Goal: Transaction & Acquisition: Purchase product/service

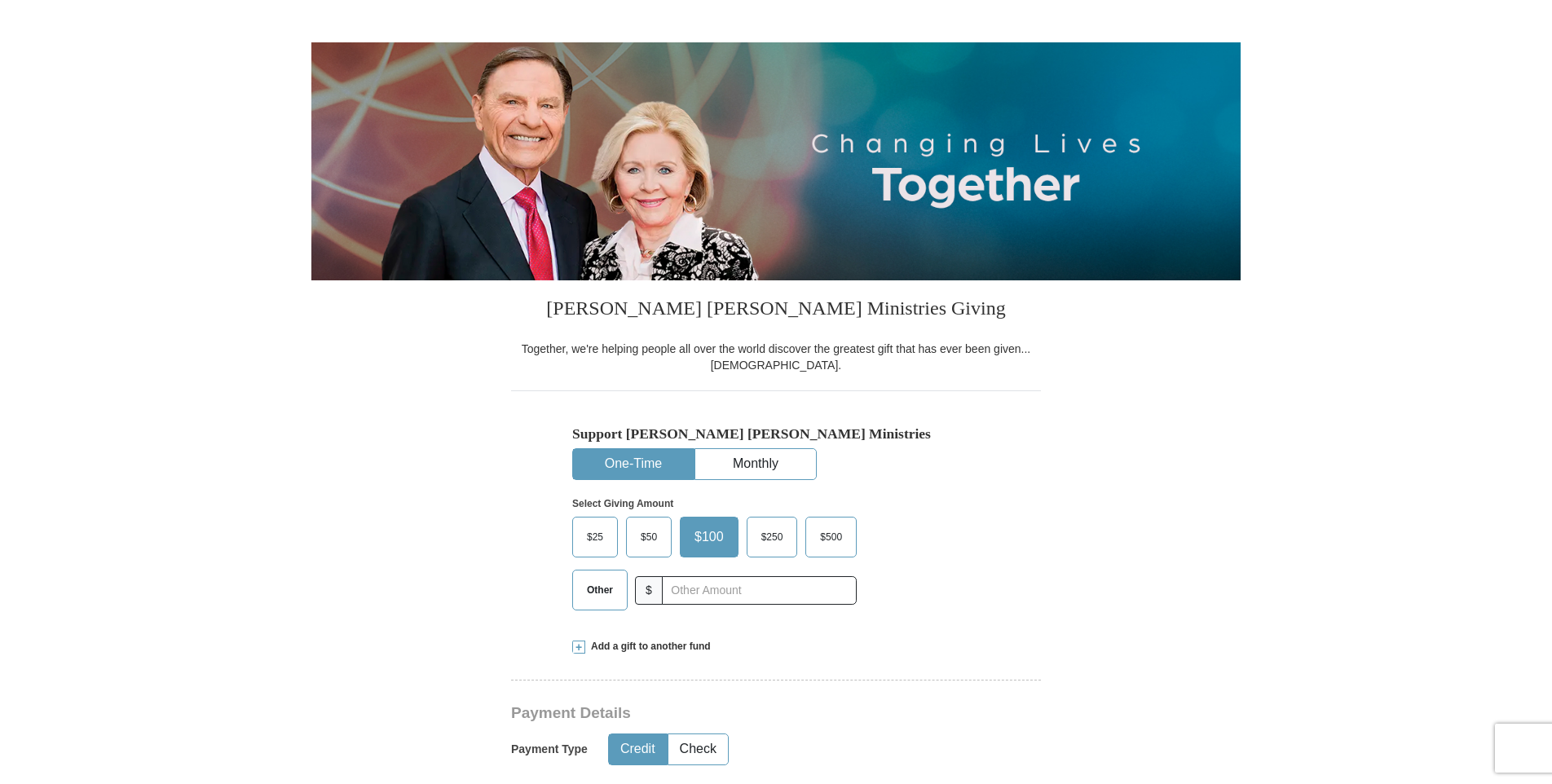
scroll to position [136, 0]
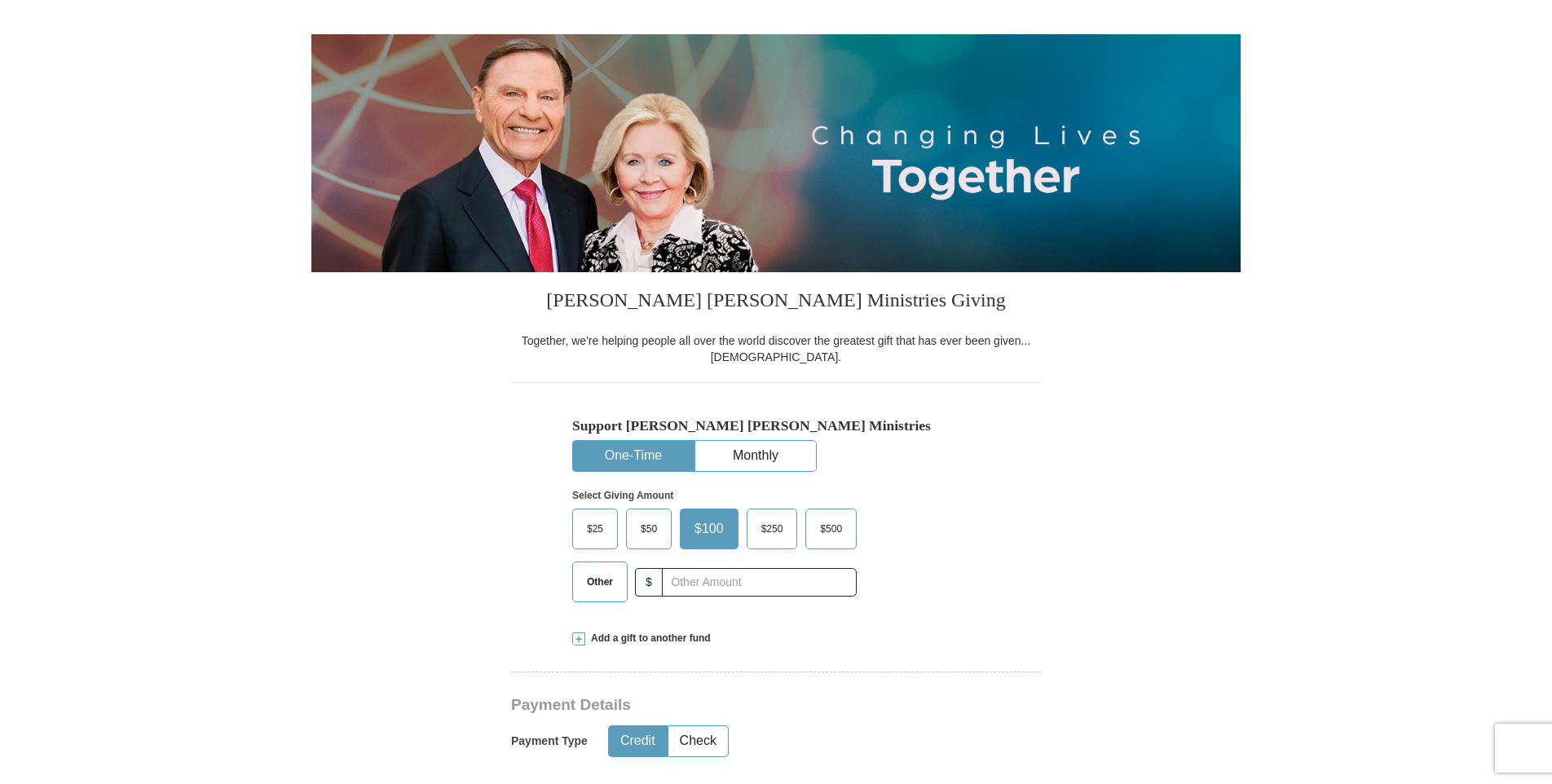
click at [600, 581] on span "Other" at bounding box center [600, 581] width 42 height 24
click at [0, 0] on input "Other" at bounding box center [0, 0] width 0 height 0
type input "150.00"
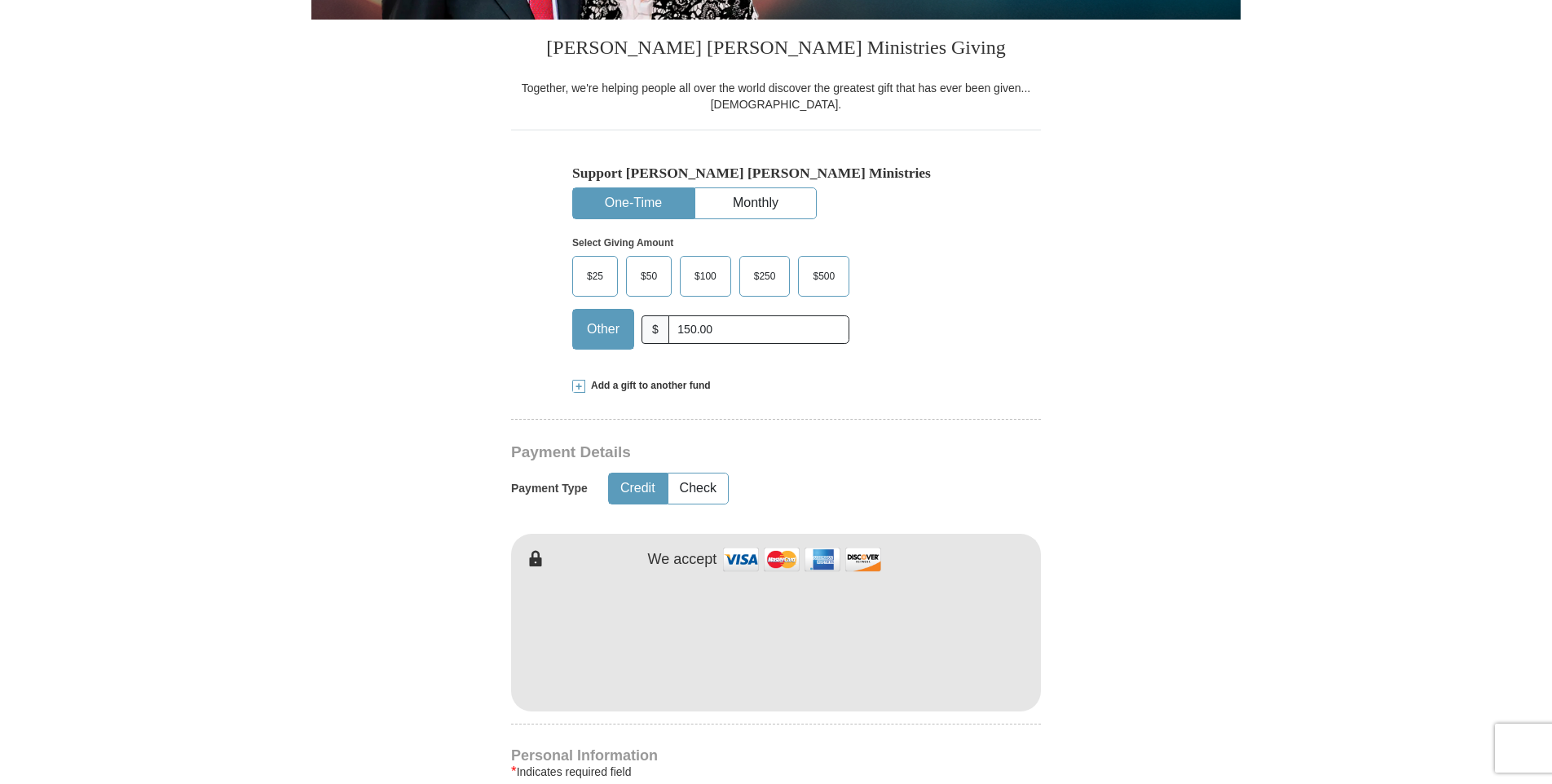
scroll to position [407, 0]
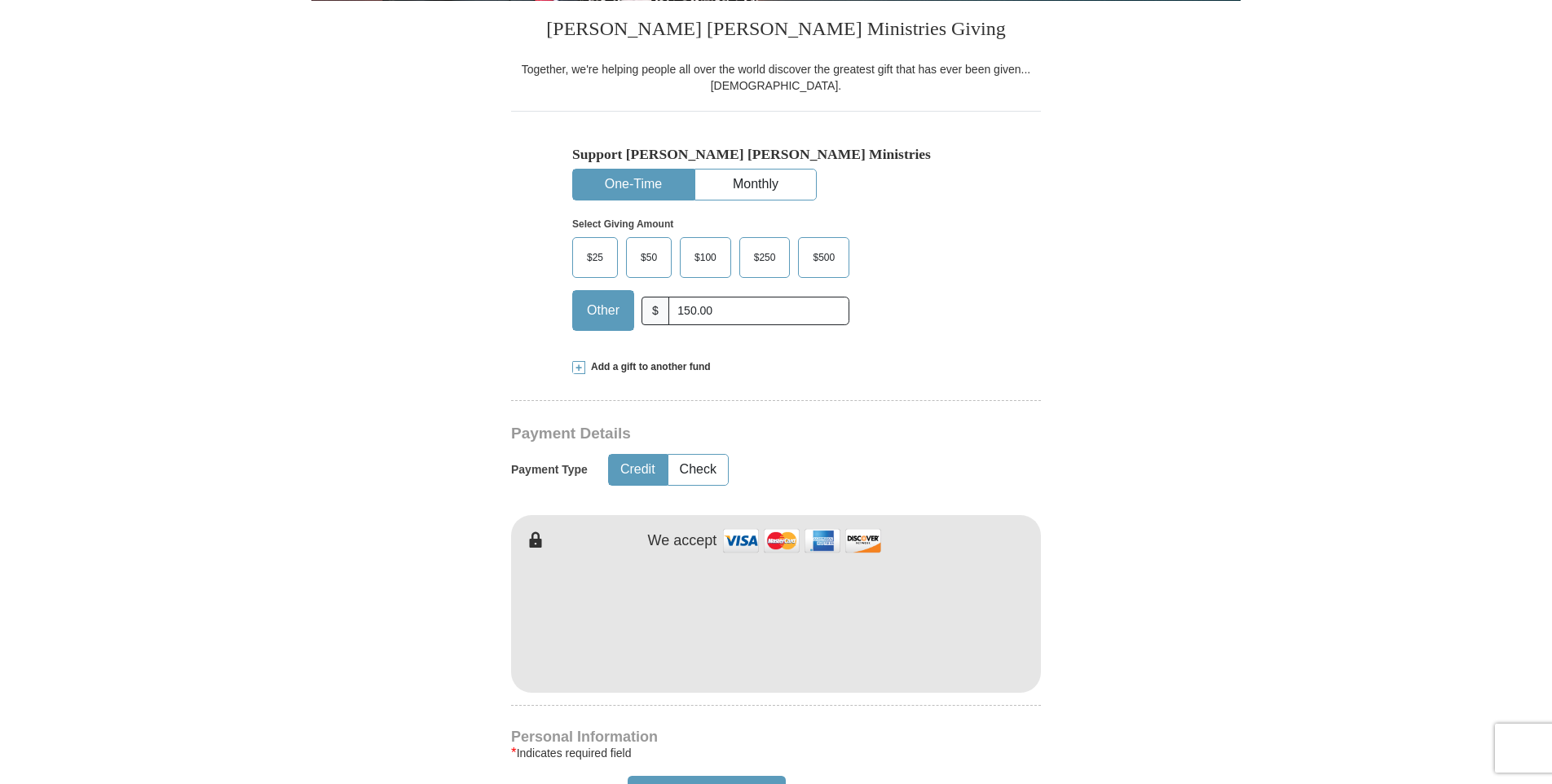
click at [365, 605] on form "Already have an account? Sign in for faster giving. Don't have an account? Crea…" at bounding box center [776, 657] width 930 height 1999
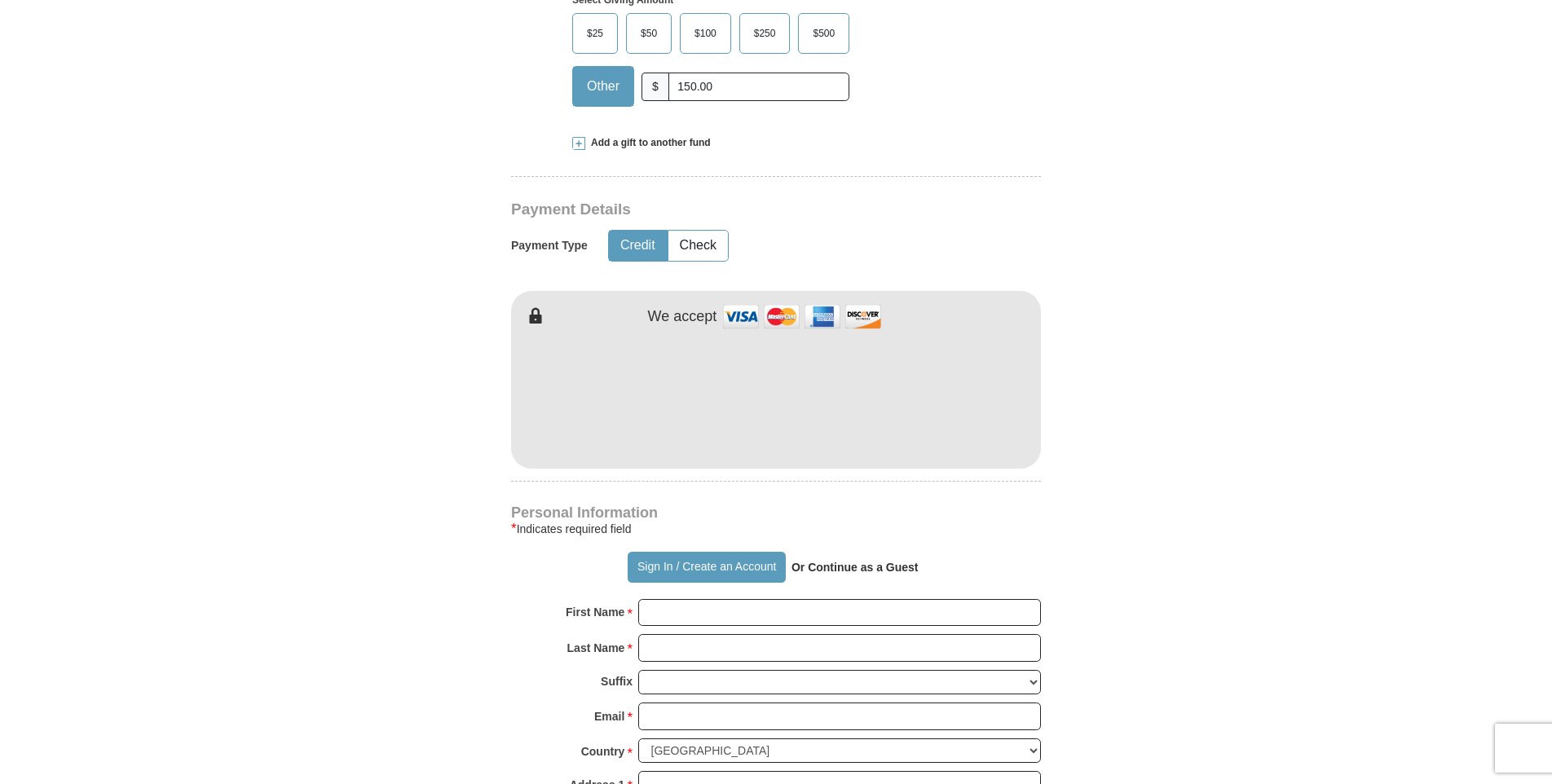
scroll to position [678, 0]
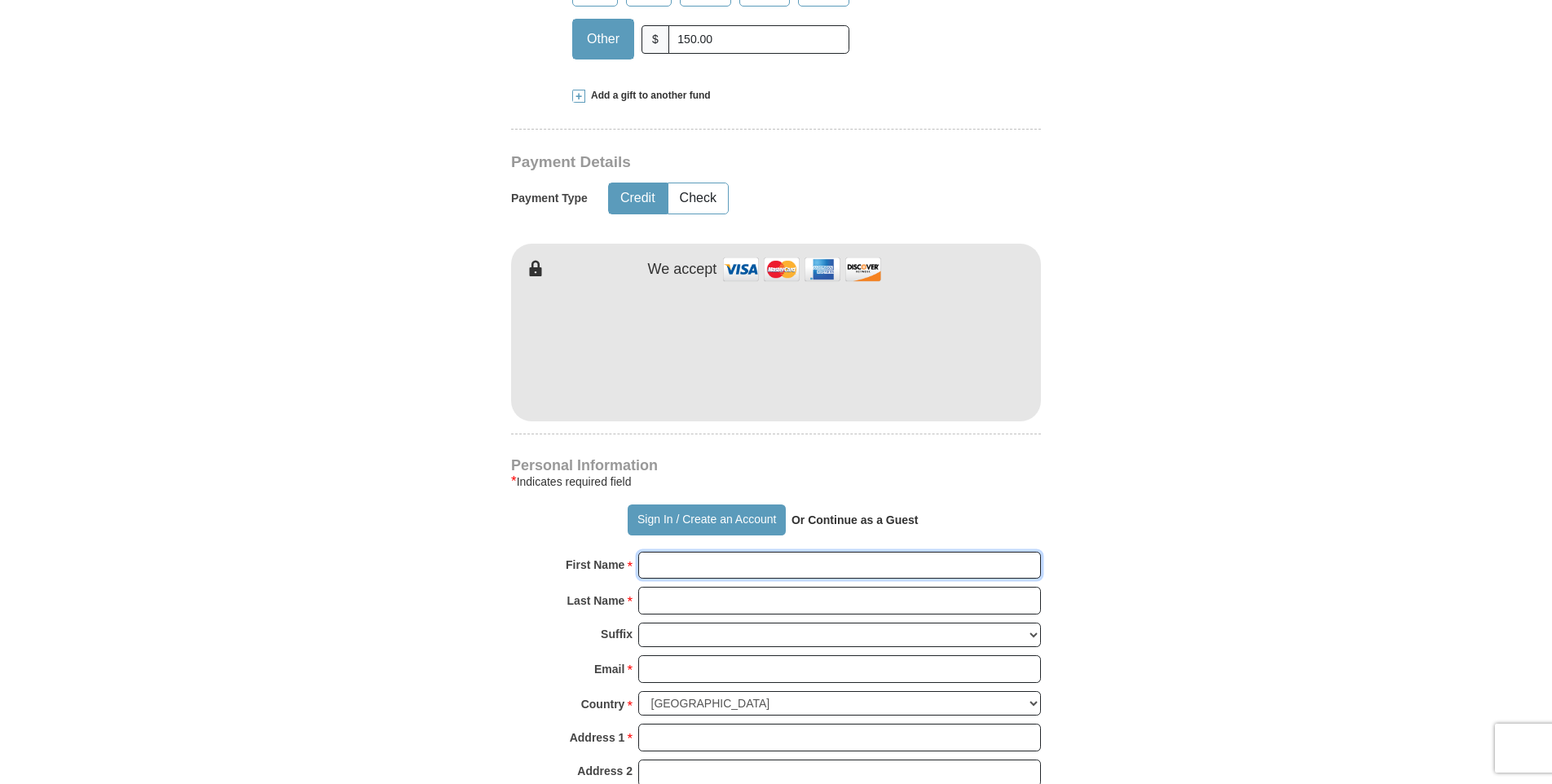
click at [695, 569] on input "First Name *" at bounding box center [839, 564] width 403 height 27
type input "[PERSON_NAME]"
type input "Bell"
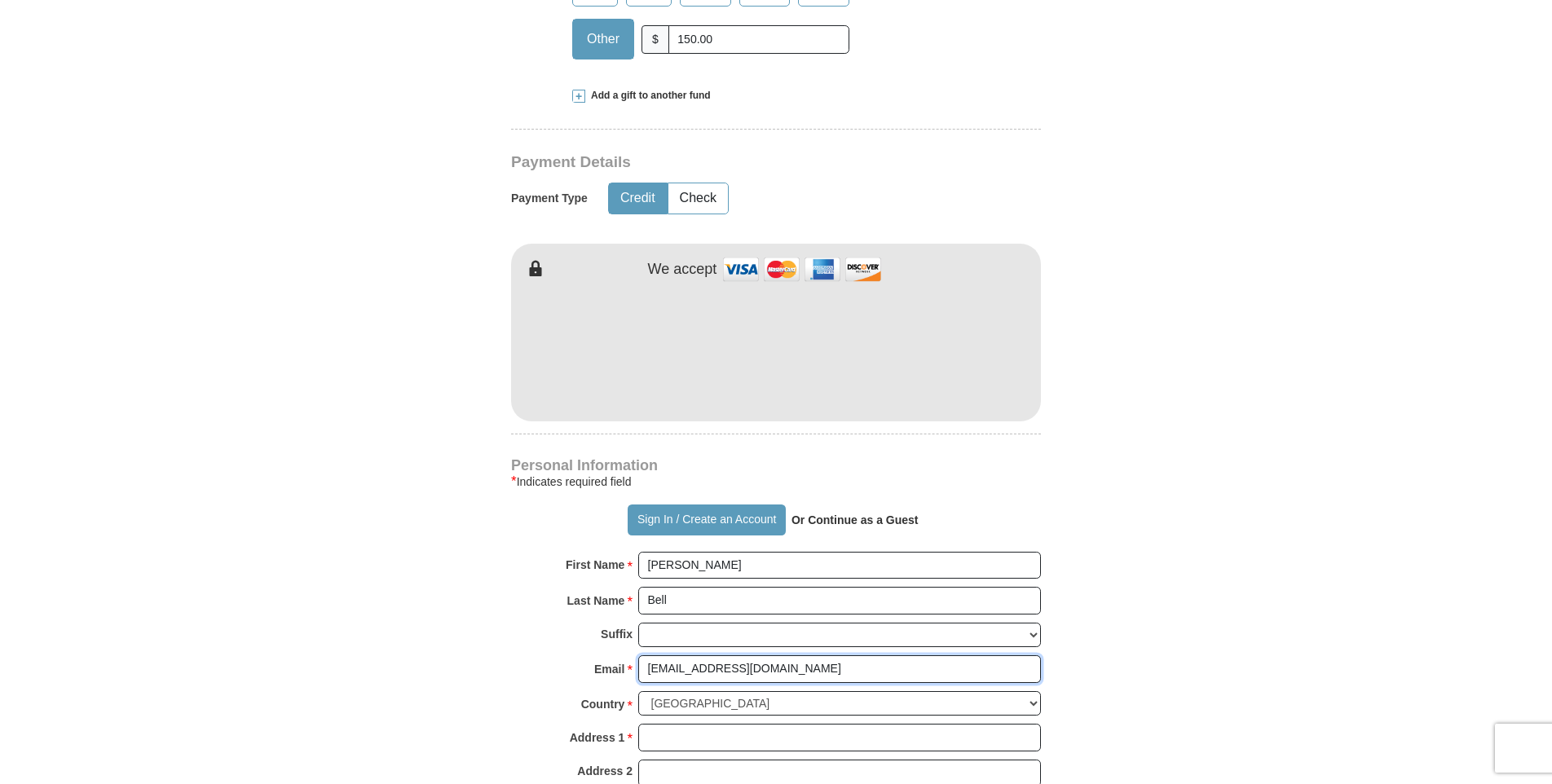
type input "[EMAIL_ADDRESS][DOMAIN_NAME]"
click at [312, 533] on form "Already have an account? Sign in for faster giving. Don't have an account? Crea…" at bounding box center [776, 385] width 930 height 1999
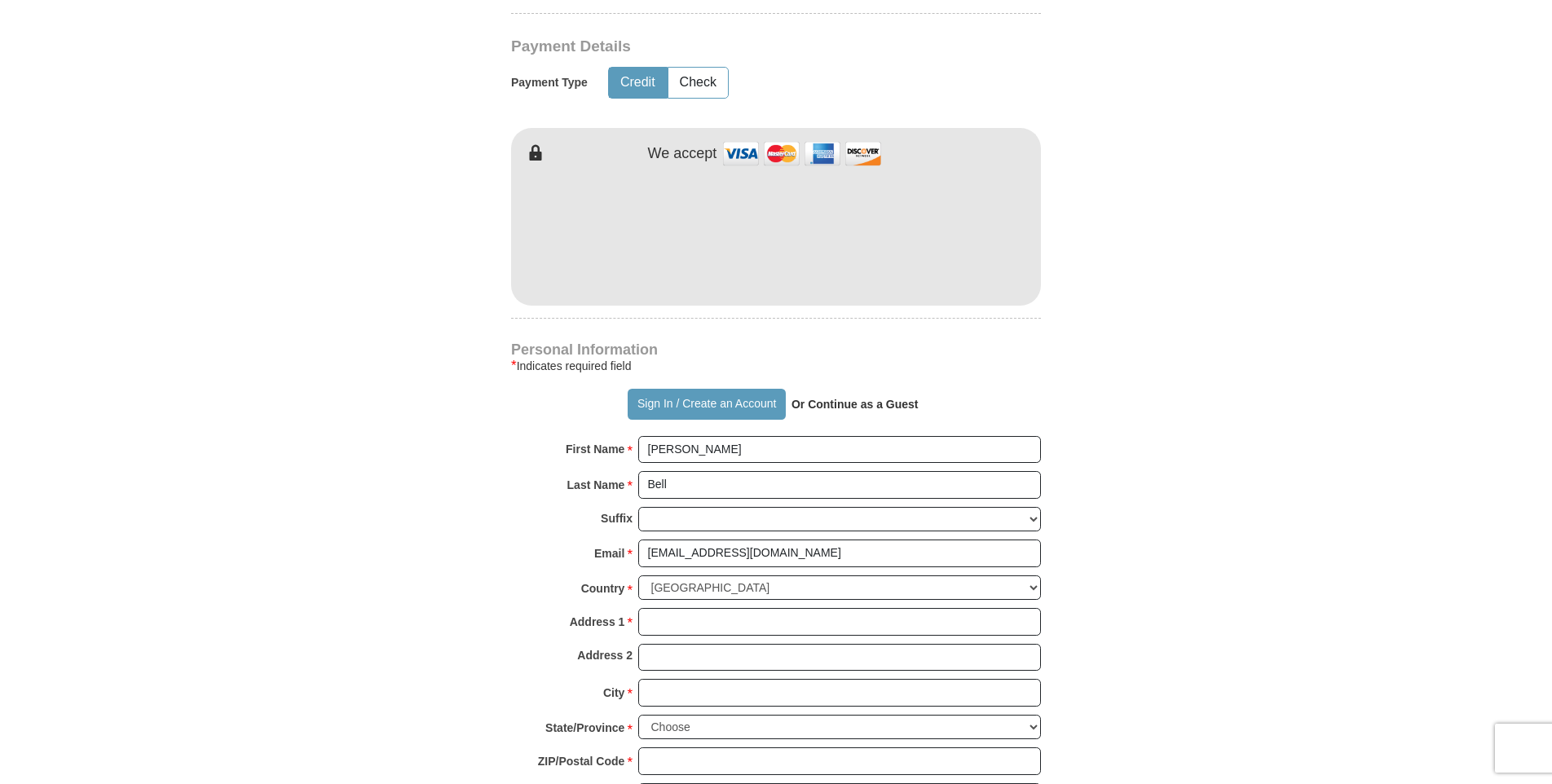
scroll to position [951, 0]
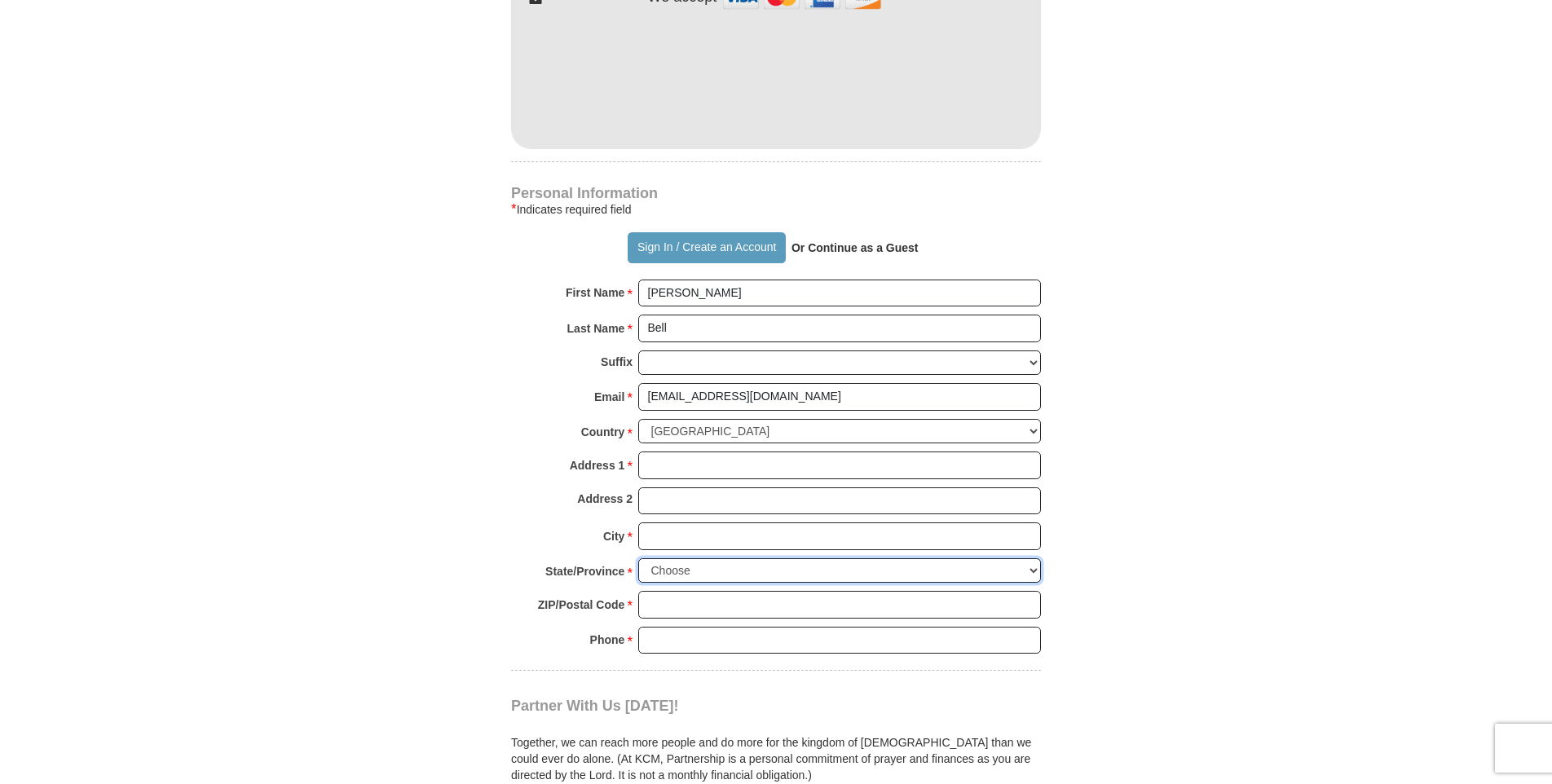
click at [670, 582] on select "Choose [US_STATE] [US_STATE] [US_STATE] [US_STATE] [US_STATE] Armed Forces Amer…" at bounding box center [839, 570] width 403 height 25
select select "IN"
click at [638, 558] on select "Choose [US_STATE] [US_STATE] [US_STATE] [US_STATE] [US_STATE] Armed Forces Amer…" at bounding box center [839, 570] width 403 height 25
click at [667, 472] on input "Address 1 *" at bounding box center [839, 465] width 403 height 27
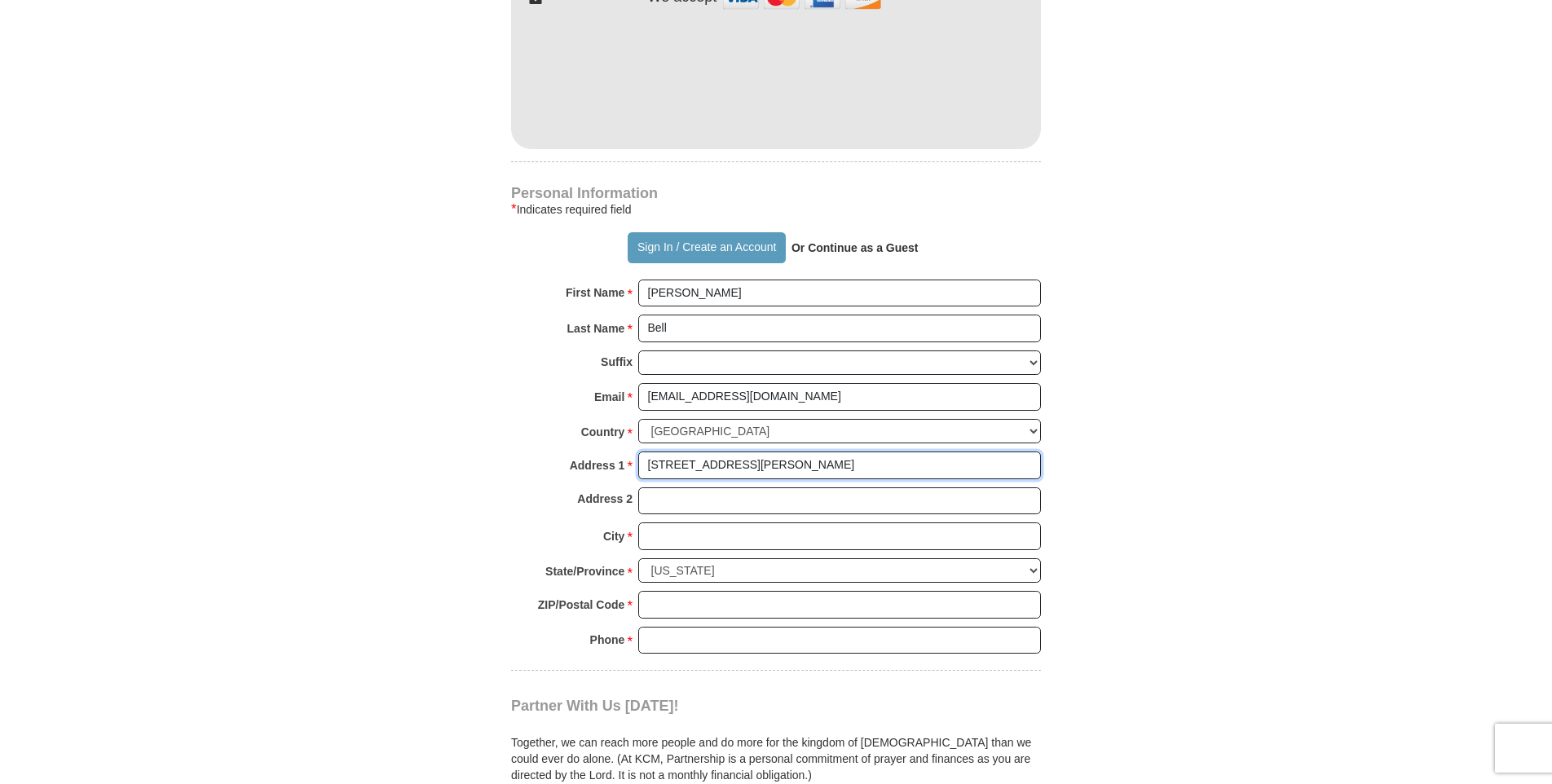
type input "[STREET_ADDRESS][PERSON_NAME]"
click at [361, 546] on form "Already have an account? Sign in for faster giving. Don't have an account? Crea…" at bounding box center [776, 113] width 930 height 1999
click at [652, 533] on input "City *" at bounding box center [839, 535] width 403 height 27
type input "[GEOGRAPHIC_DATA]"
click at [295, 536] on body "Sign In Already have an account? Sign in for faster giving. Don't have an accou…" at bounding box center [776, 610] width 1552 height 3122
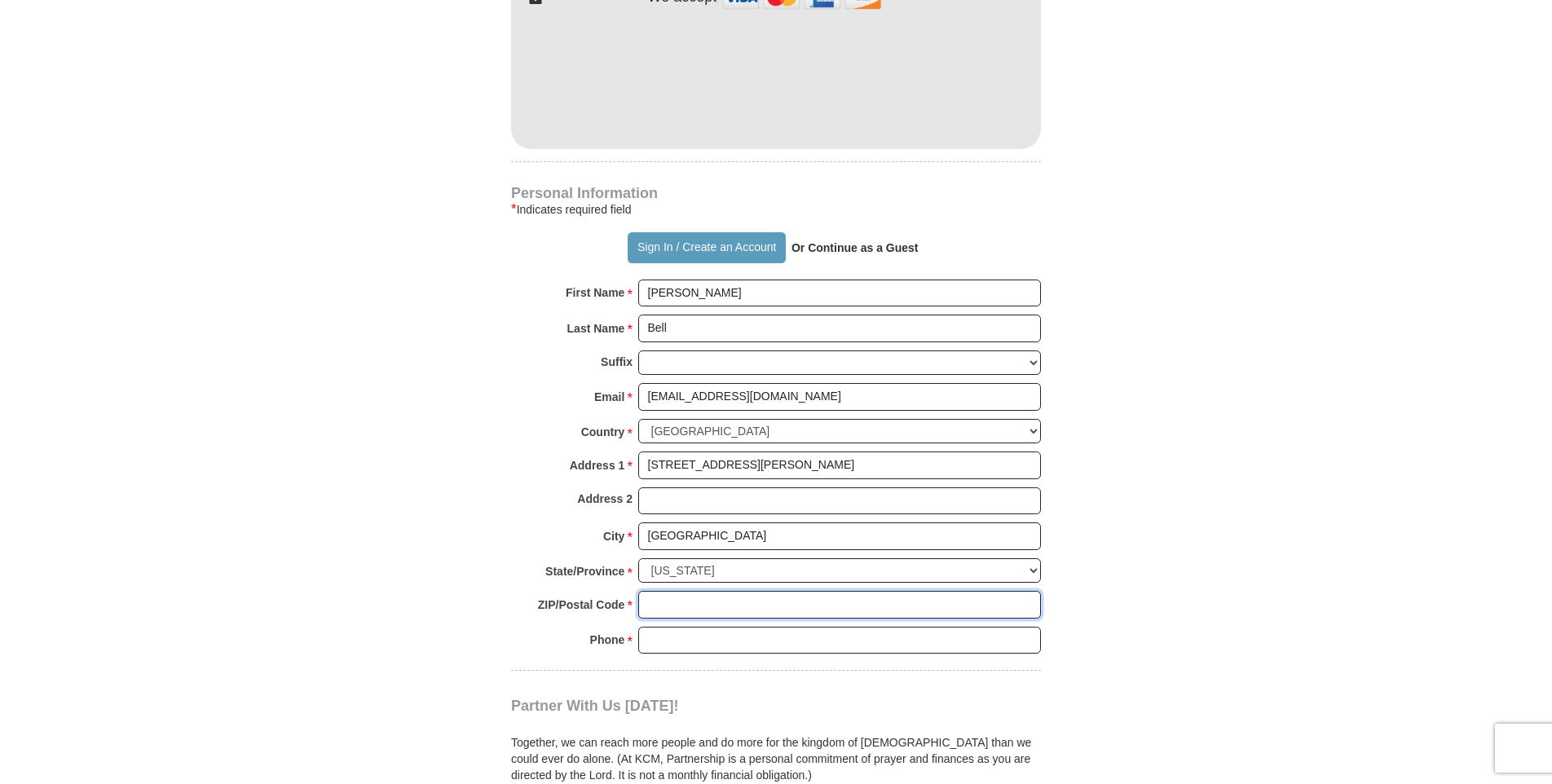
click at [719, 601] on input "ZIP/Postal Code *" at bounding box center [839, 604] width 403 height 27
type input "47909"
click at [702, 641] on input "Phone * *" at bounding box center [839, 640] width 403 height 27
type input "7654131121"
click at [268, 709] on body "Sign In Already have an account? Sign in for faster giving. Don't have an accou…" at bounding box center [776, 610] width 1552 height 3122
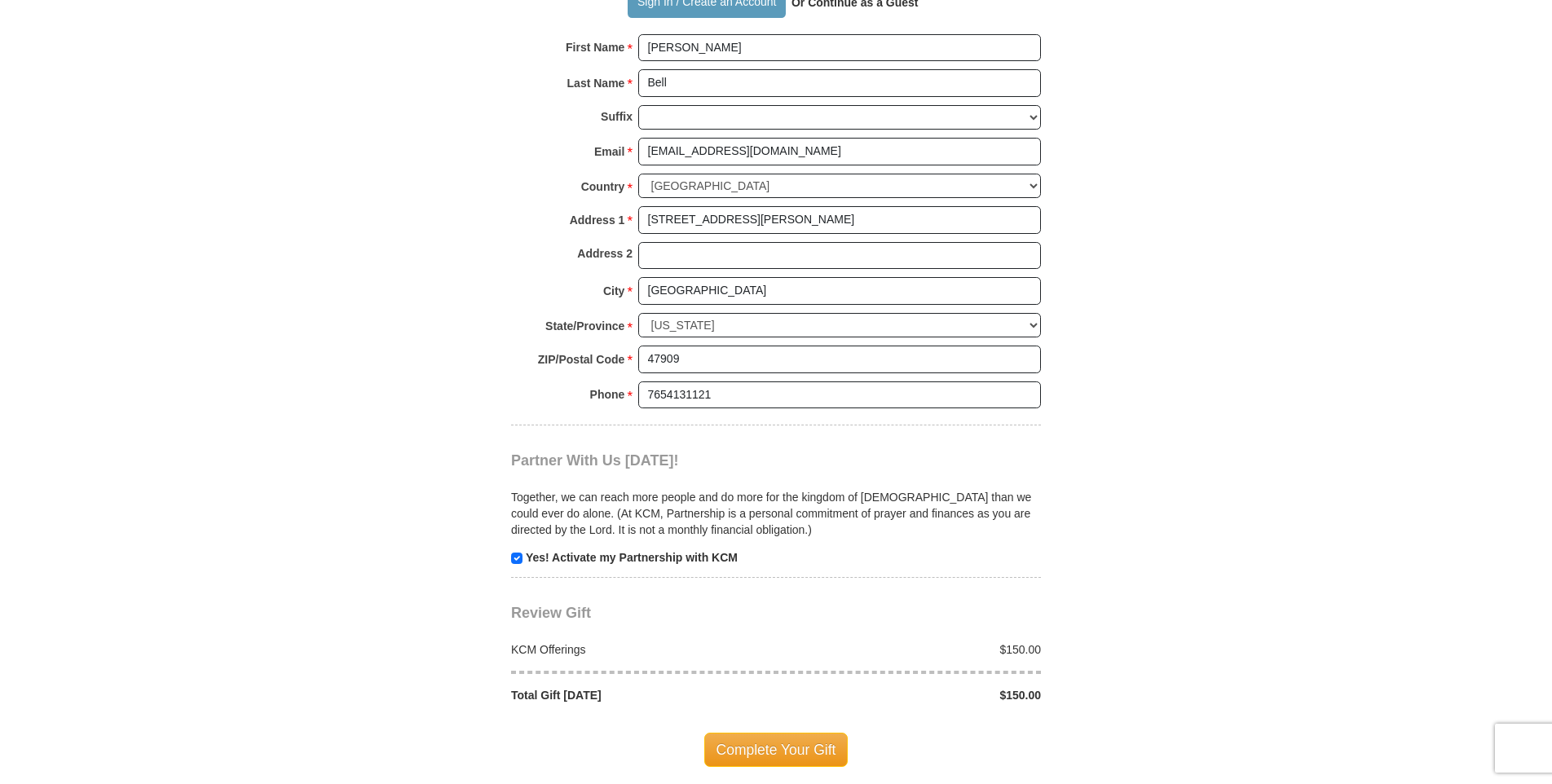
scroll to position [1222, 0]
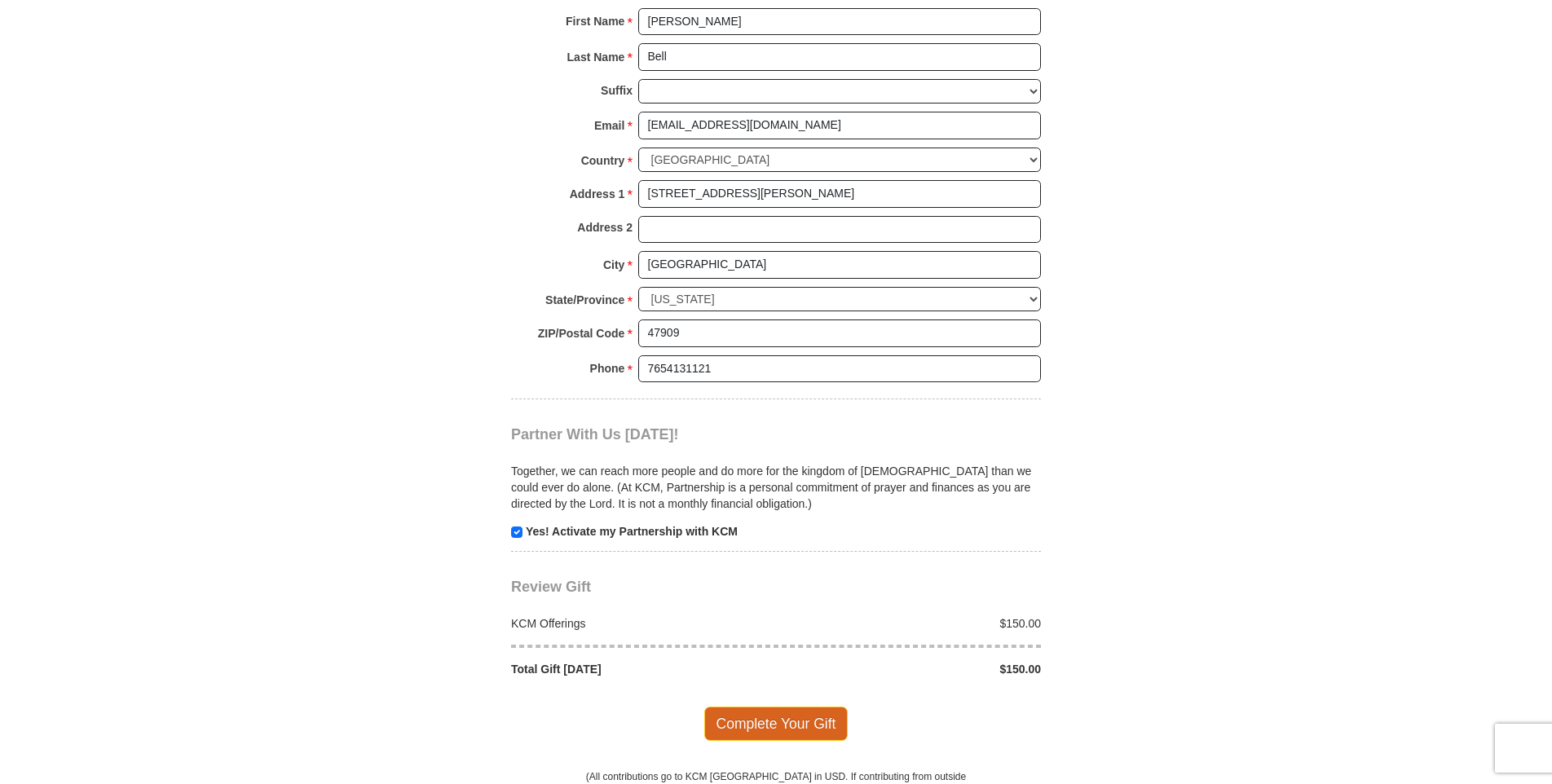
click at [748, 721] on span "Complete Your Gift" at bounding box center [776, 724] width 144 height 34
